Goal: Navigation & Orientation: Understand site structure

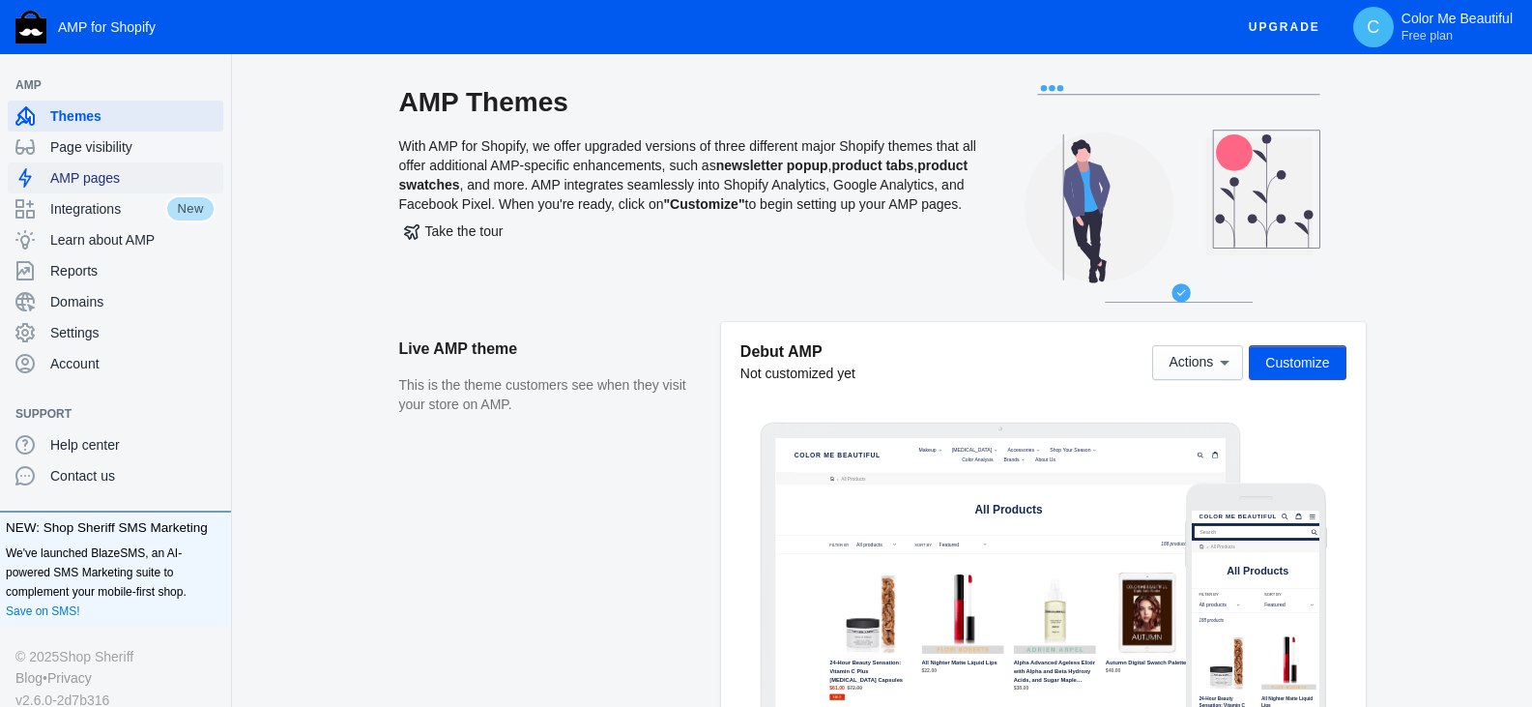
click at [95, 171] on span "AMP pages" at bounding box center [132, 177] width 165 height 19
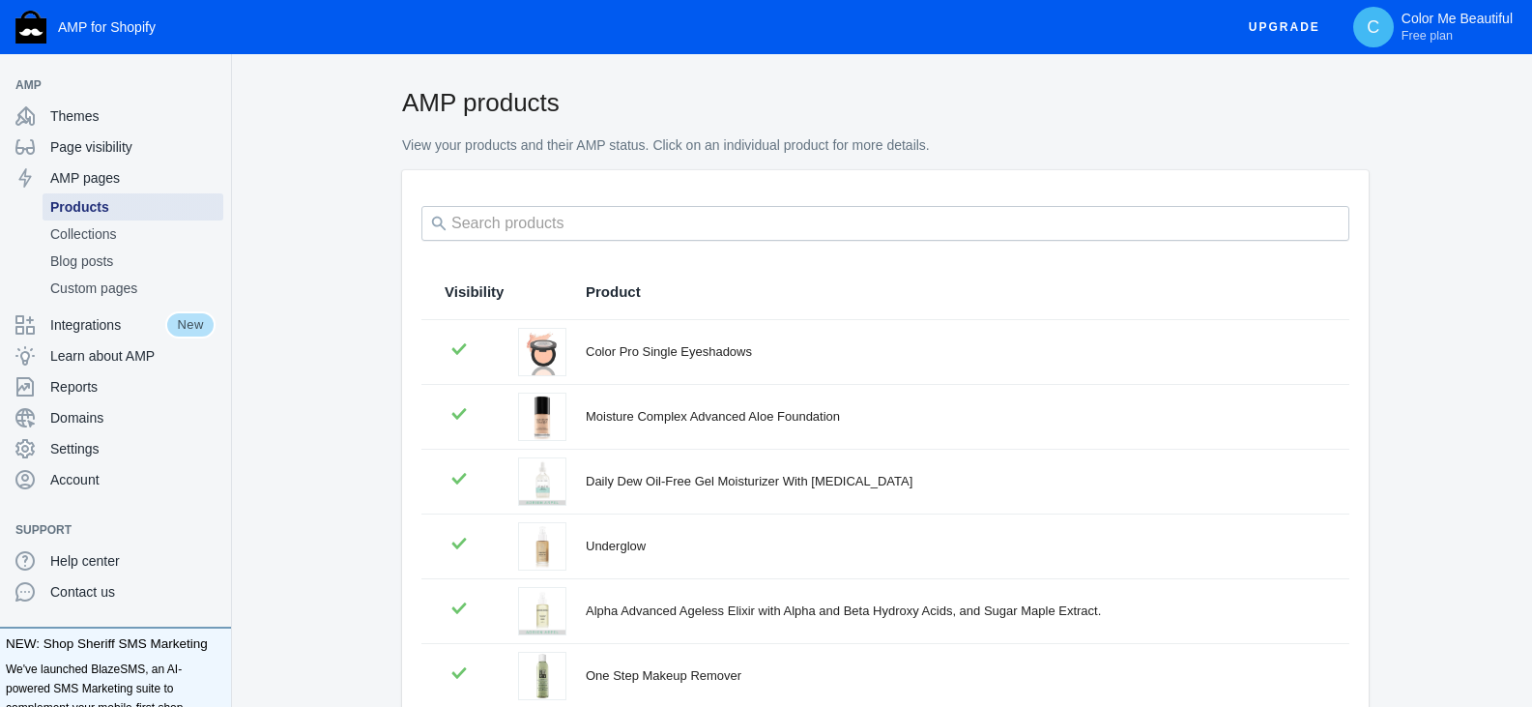
click at [95, 214] on span "Products" at bounding box center [132, 206] width 165 height 19
click at [97, 229] on span "Collections" at bounding box center [132, 233] width 165 height 19
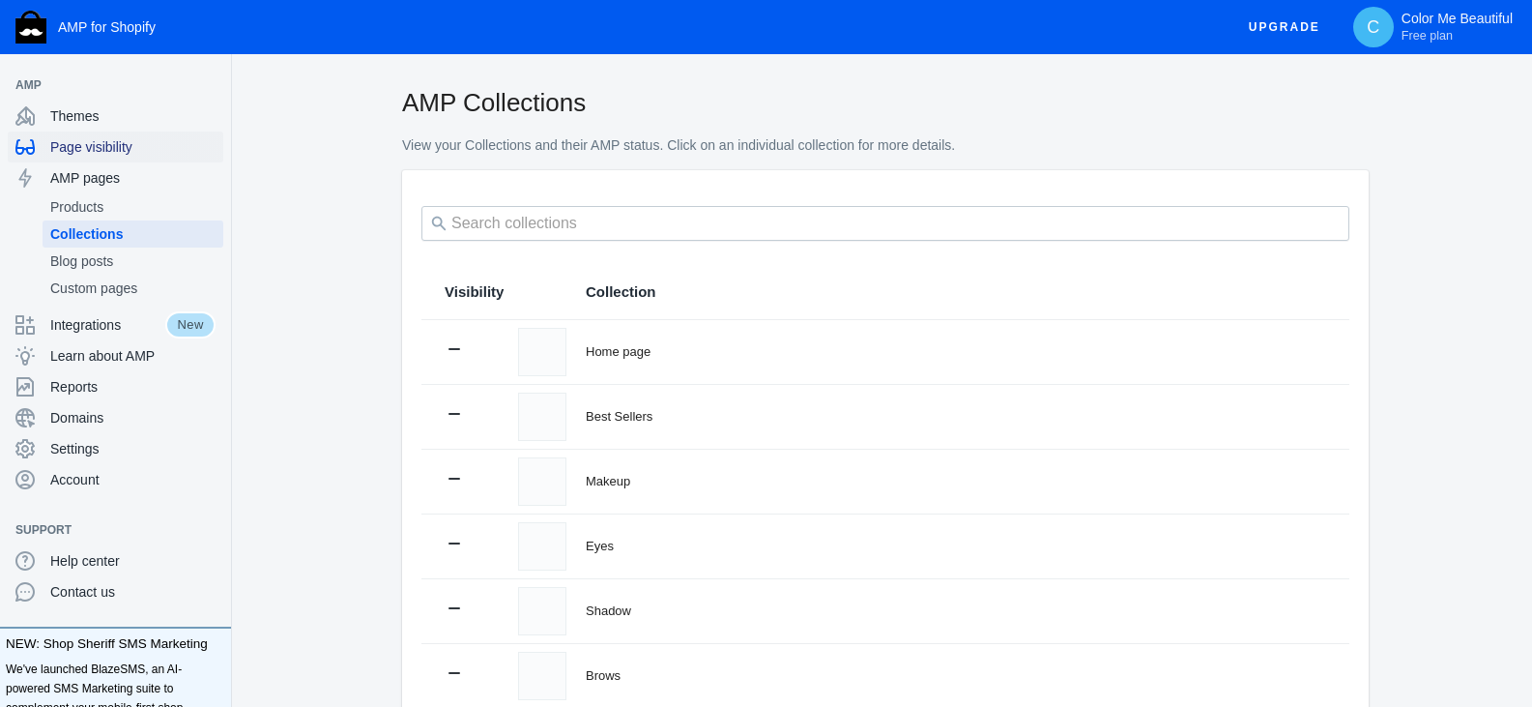
click at [85, 147] on span "Page visibility" at bounding box center [132, 146] width 165 height 19
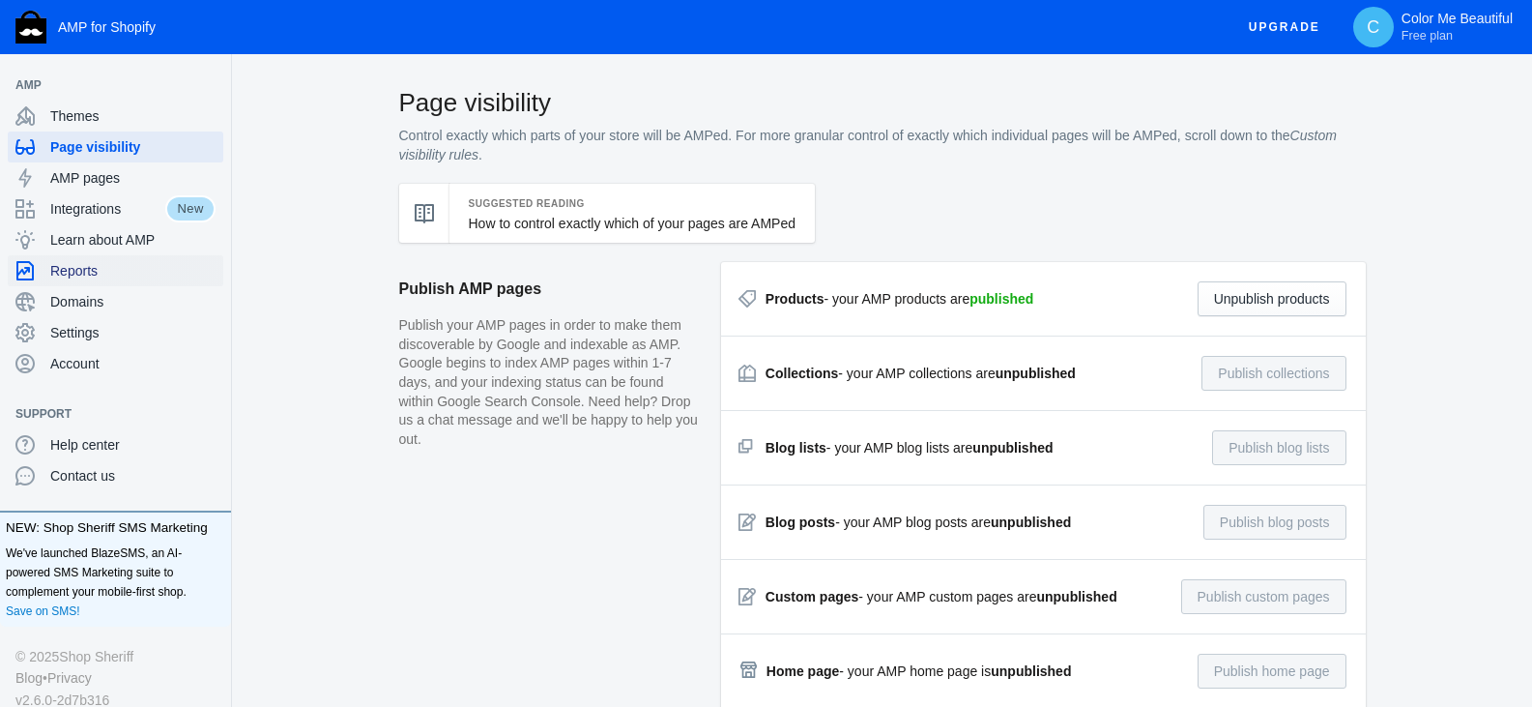
click at [88, 262] on span "Reports" at bounding box center [132, 270] width 165 height 19
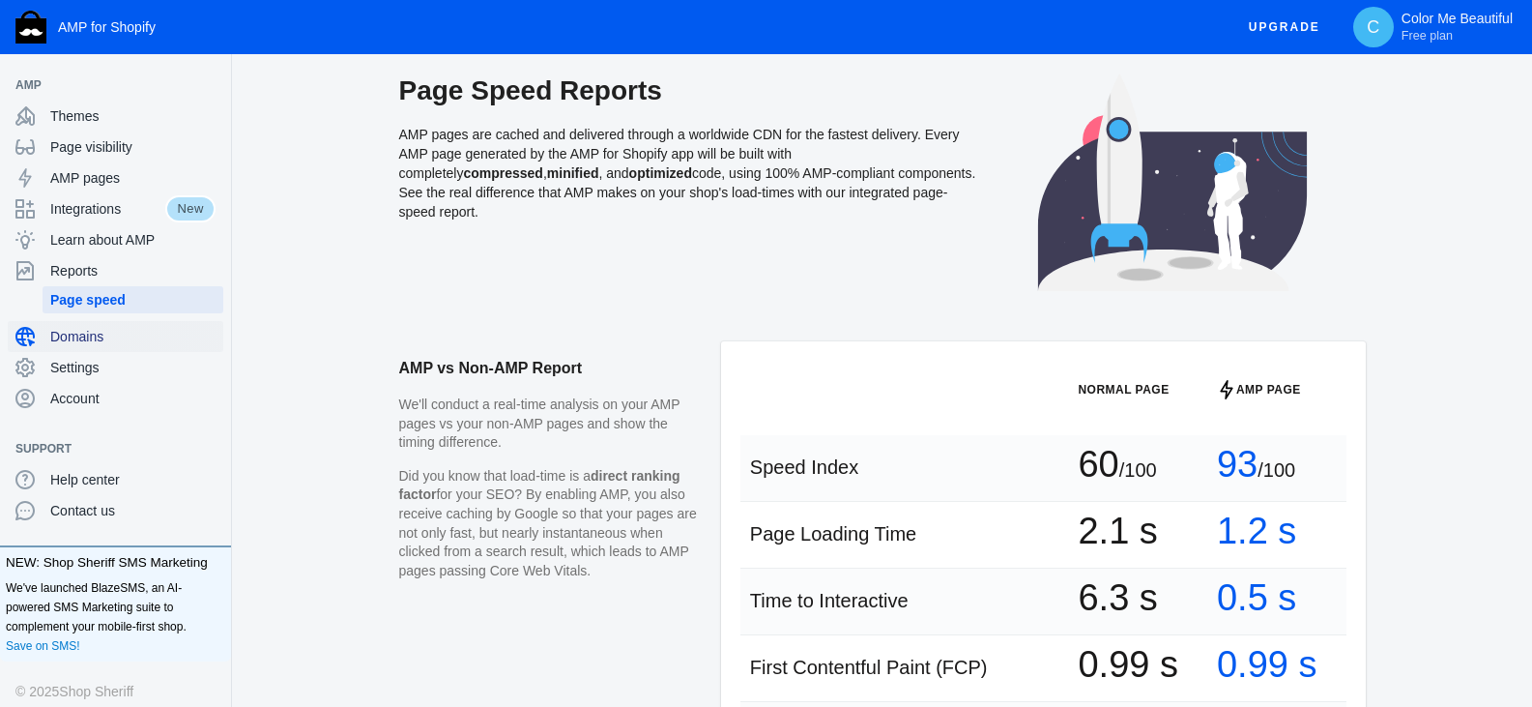
click at [78, 337] on span "Domains" at bounding box center [132, 336] width 165 height 19
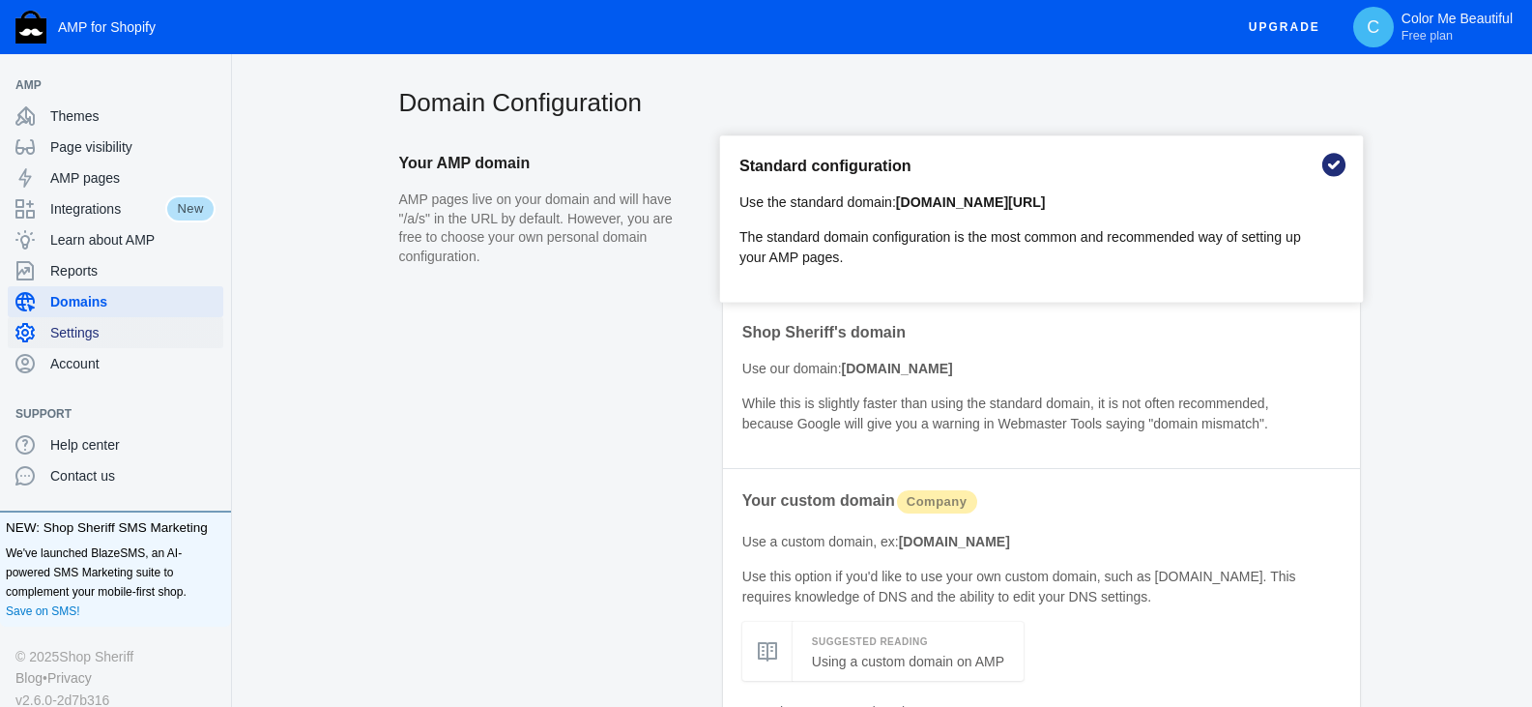
click at [77, 338] on span "Settings" at bounding box center [132, 332] width 165 height 19
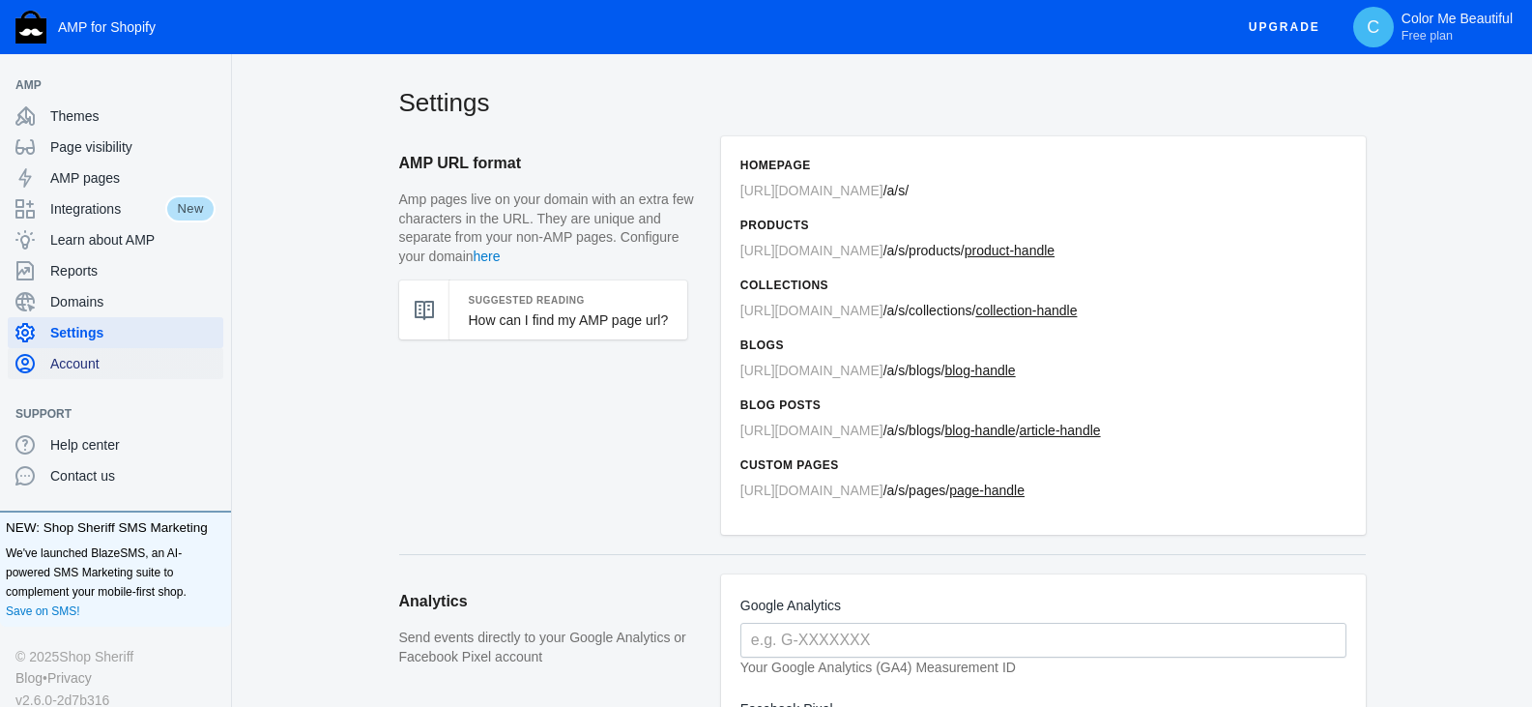
click at [74, 359] on span "Account" at bounding box center [132, 363] width 165 height 19
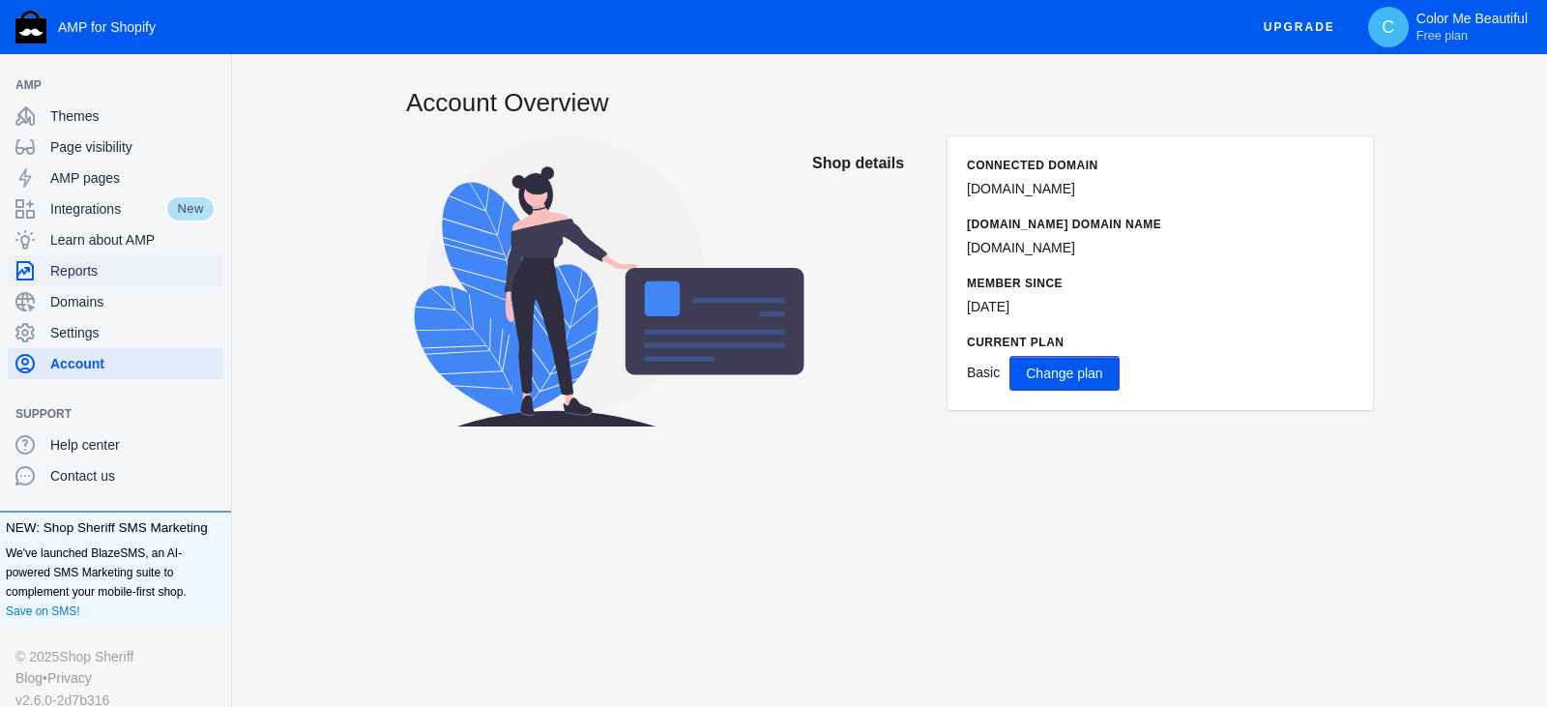
click at [87, 276] on span "Reports" at bounding box center [132, 270] width 165 height 19
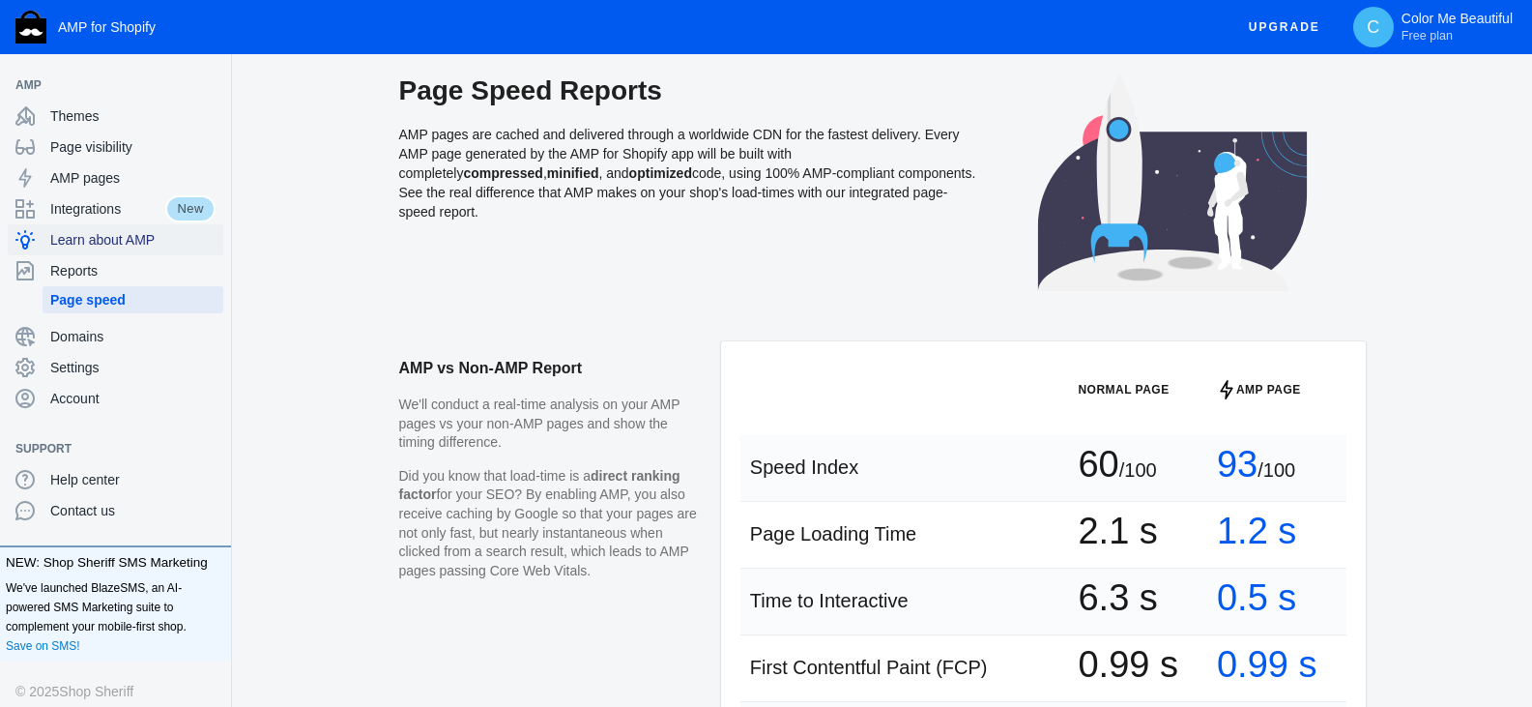
click at [66, 245] on span "Learn about AMP" at bounding box center [132, 239] width 165 height 19
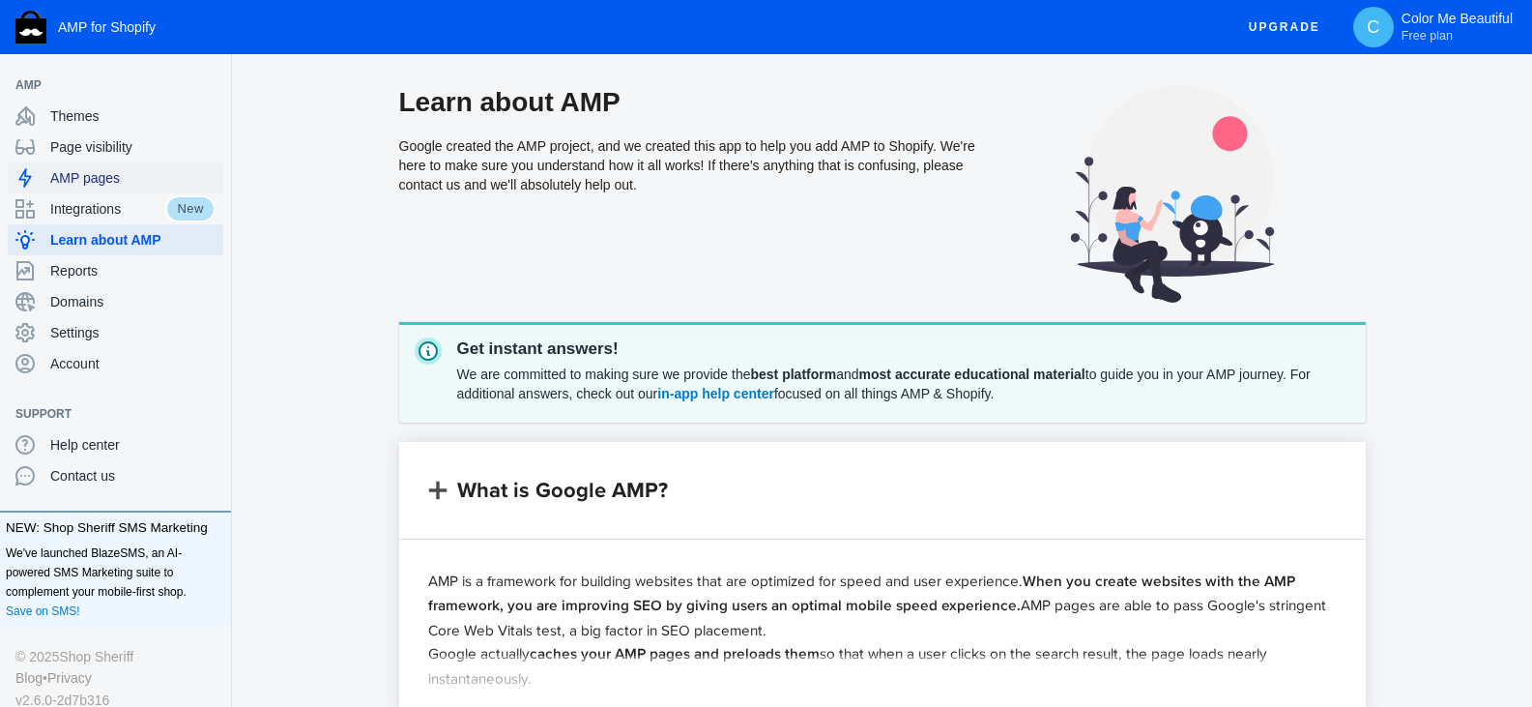
click at [83, 180] on span "AMP pages" at bounding box center [132, 177] width 165 height 19
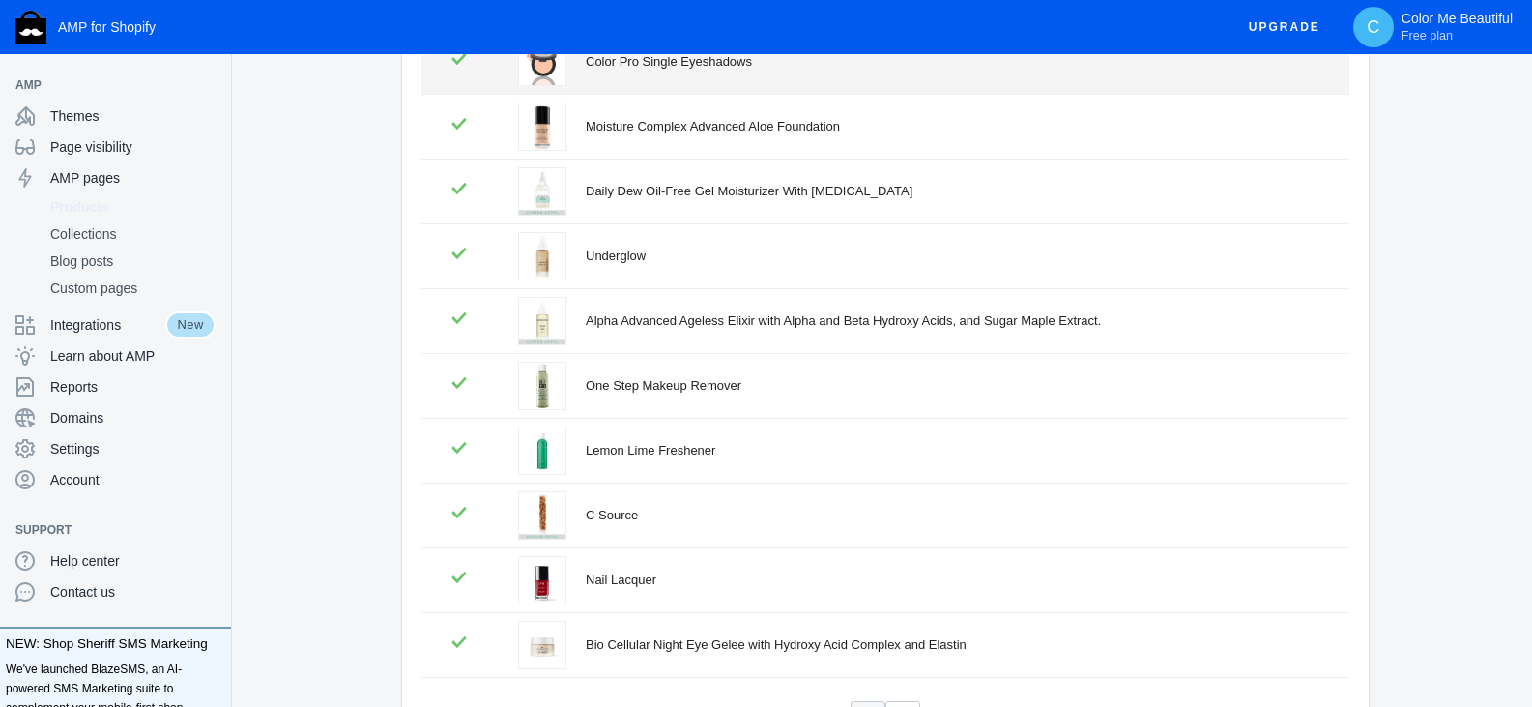
scroll to position [435, 0]
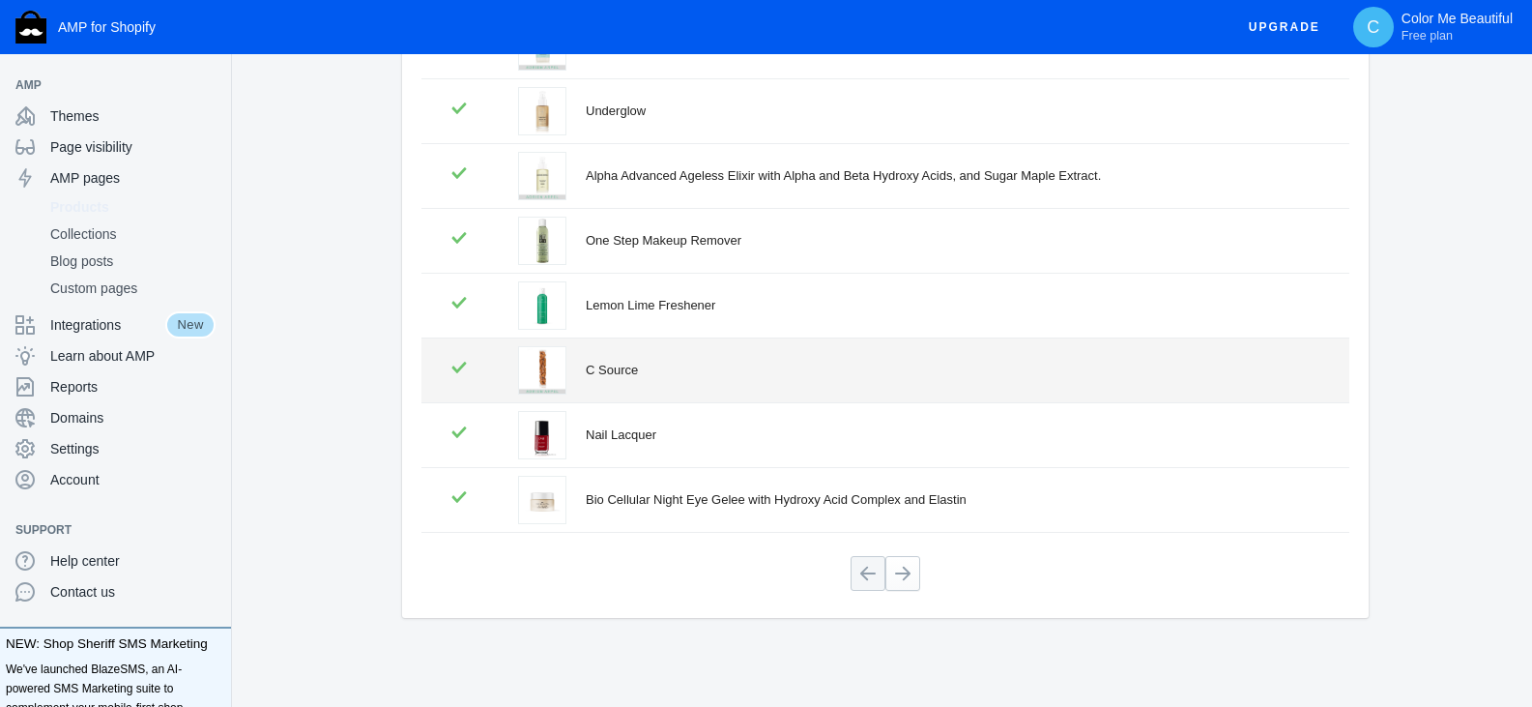
click at [622, 368] on div "C Source" at bounding box center [956, 370] width 741 height 19
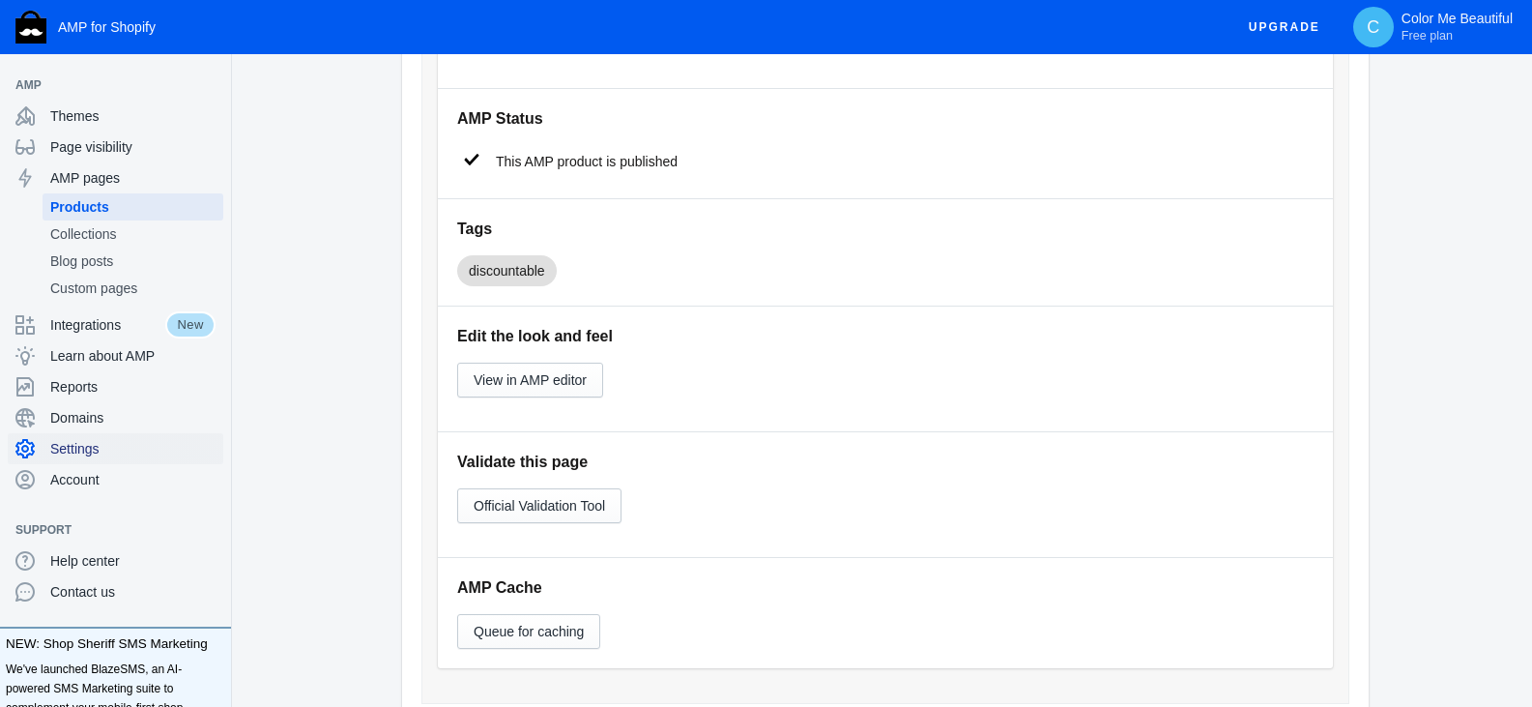
scroll to position [918, 0]
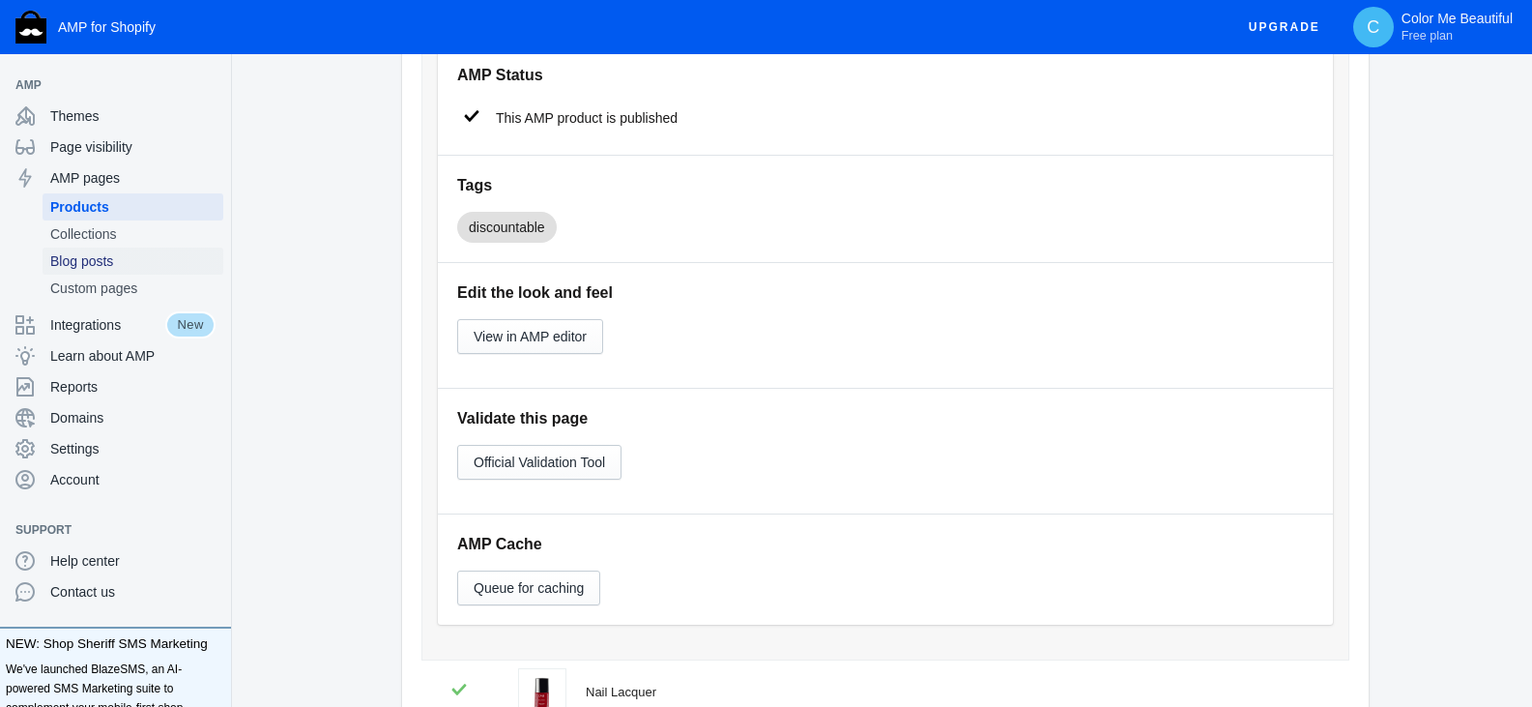
click at [72, 255] on span "Blog posts" at bounding box center [132, 260] width 165 height 19
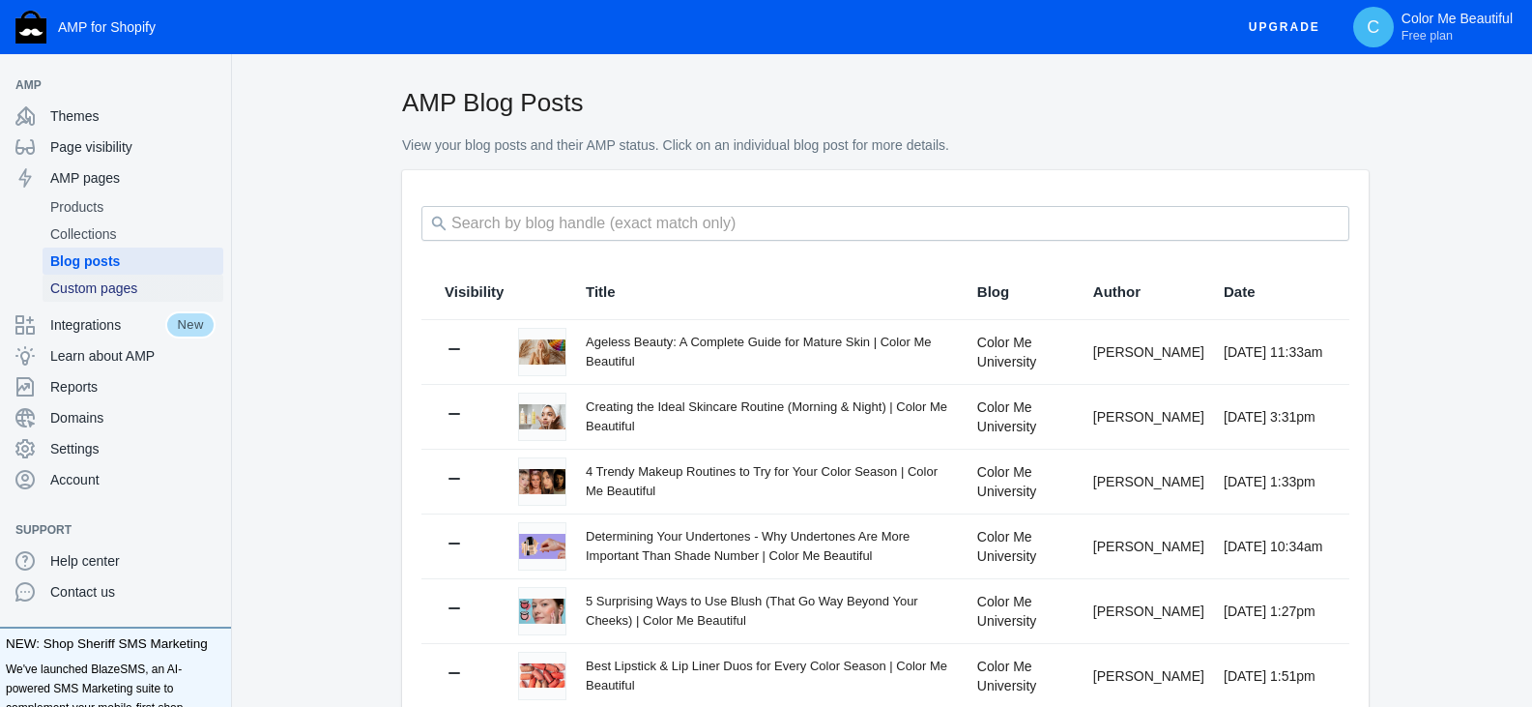
click at [103, 295] on span "Custom pages" at bounding box center [132, 287] width 165 height 19
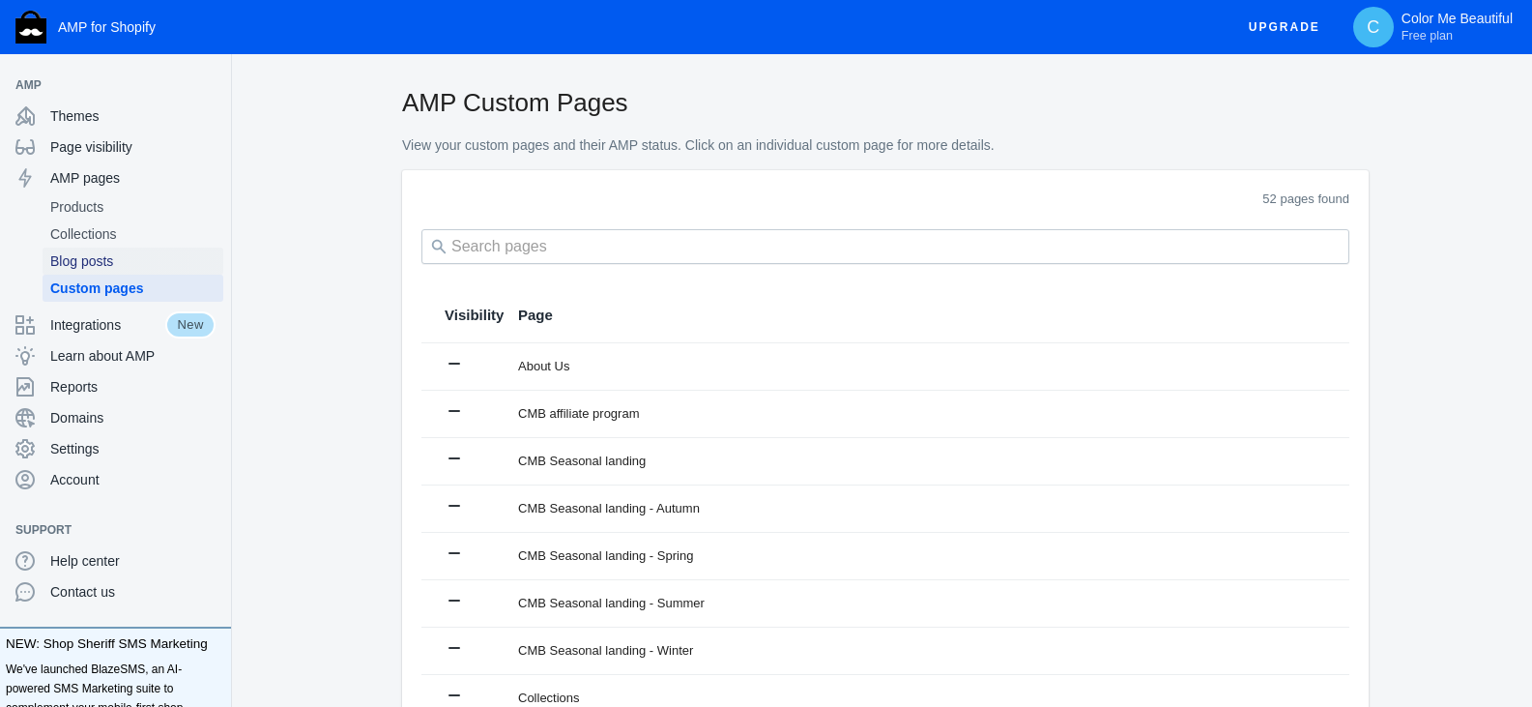
click at [66, 264] on span "Blog posts" at bounding box center [132, 260] width 165 height 19
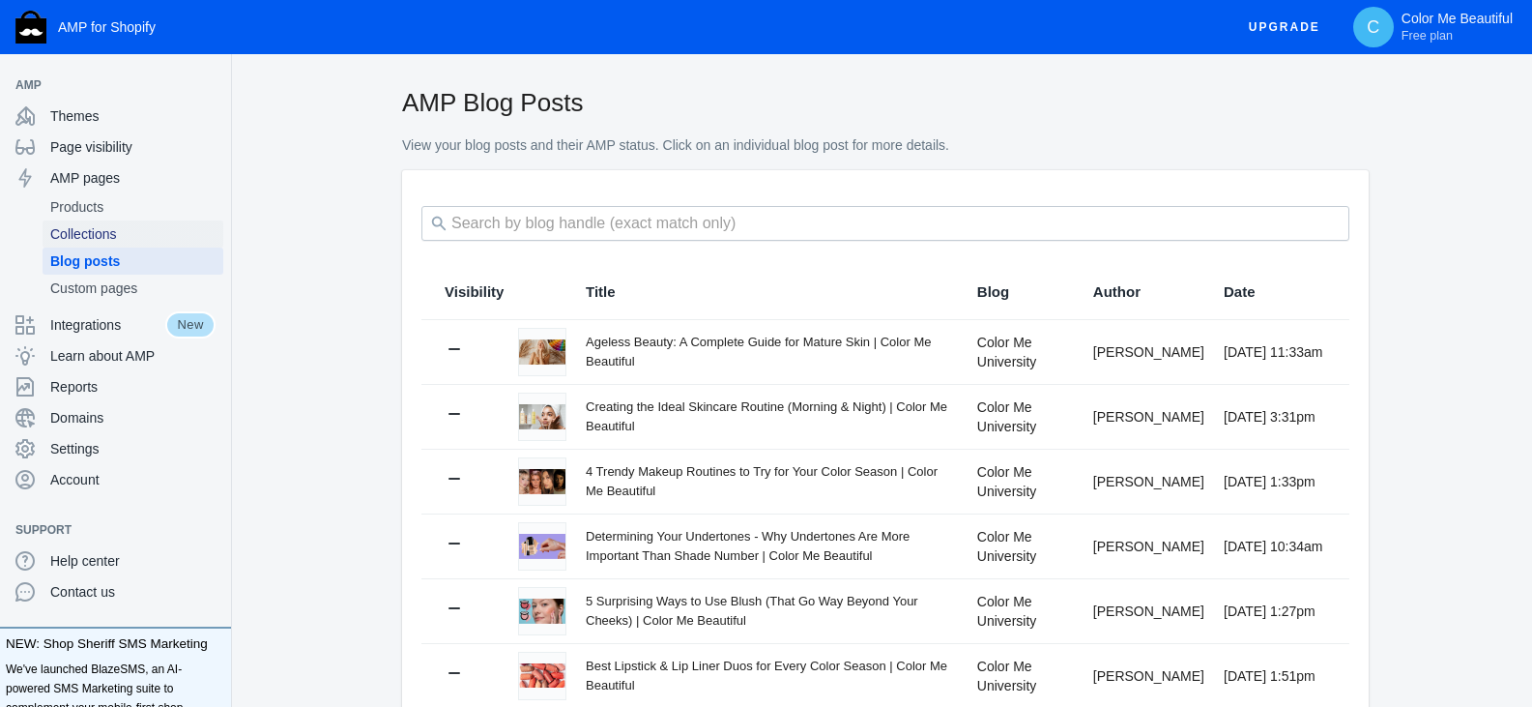
click at [82, 231] on span "Collections" at bounding box center [132, 233] width 165 height 19
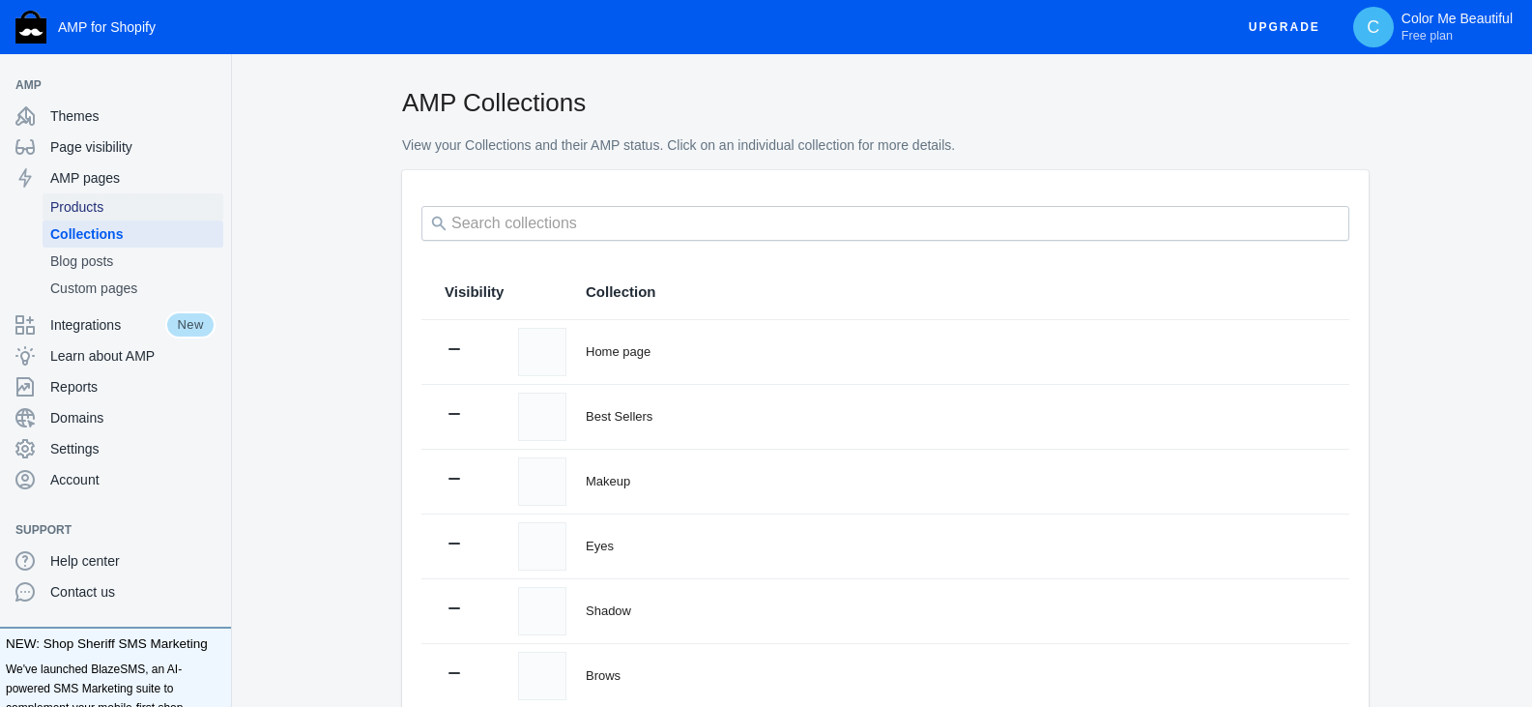
click at [99, 202] on span "Products" at bounding box center [132, 206] width 165 height 19
